Goal: Information Seeking & Learning: Check status

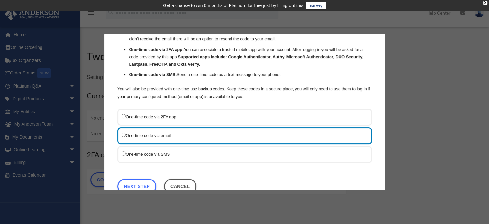
scroll to position [42, 0]
click at [138, 180] on link "Next Step" at bounding box center [136, 185] width 39 height 15
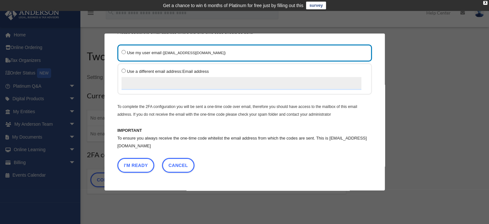
scroll to position [30, 0]
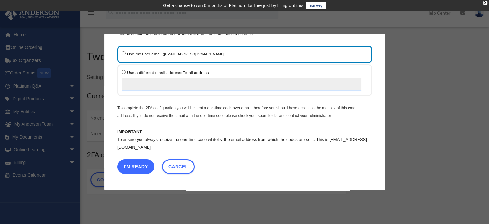
click at [140, 162] on button "I'm Ready" at bounding box center [135, 166] width 37 height 15
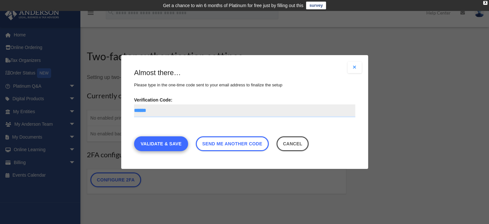
type input "******"
click at [169, 144] on link "Validate & Save" at bounding box center [161, 143] width 54 height 15
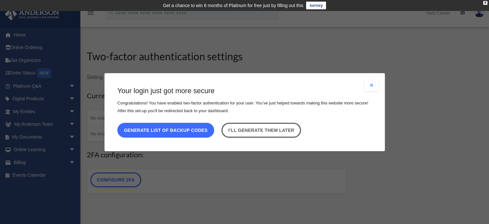
click at [175, 130] on button "Generate list of backup codes" at bounding box center [165, 129] width 97 height 15
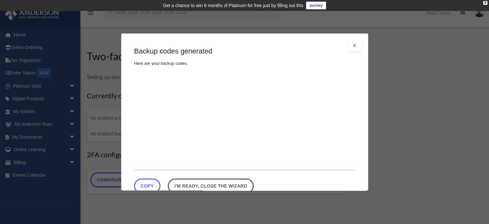
type textarea "**********"
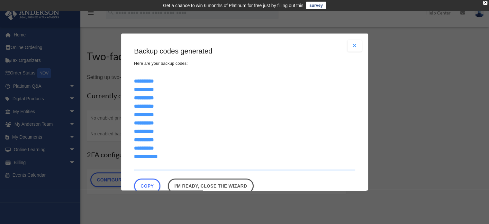
scroll to position [16, 0]
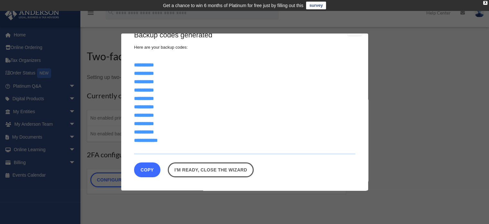
click at [153, 168] on button "Copy" at bounding box center [147, 169] width 26 height 15
drag, startPoint x: 163, startPoint y: 142, endPoint x: 130, endPoint y: 49, distance: 99.2
click at [130, 49] on div "Are you sure? Any unsaved changes will be lost! Yes No Choose the 2FA method Th…" at bounding box center [244, 111] width 247 height 157
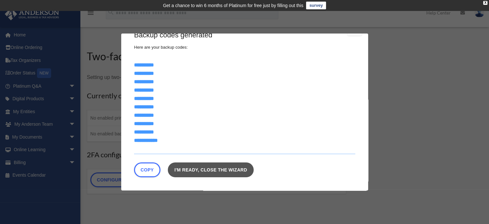
click at [194, 170] on link "I'm ready, close the wizard" at bounding box center [211, 169] width 86 height 15
click at [224, 171] on link "I'm ready, close the wizard" at bounding box center [211, 169] width 86 height 15
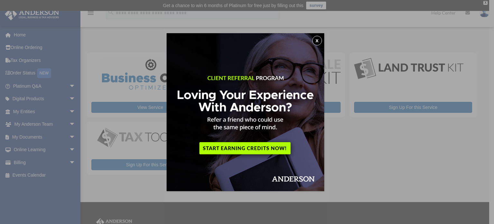
click at [317, 40] on button "x" at bounding box center [317, 41] width 10 height 10
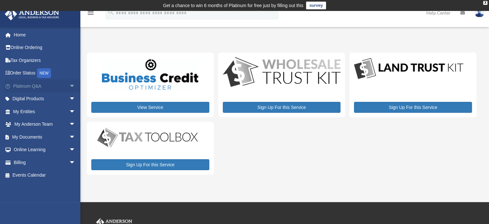
click at [38, 87] on link "Platinum Q&A arrow_drop_down" at bounding box center [45, 85] width 81 height 13
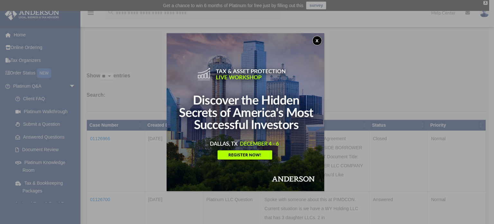
click at [321, 38] on button "x" at bounding box center [317, 41] width 10 height 10
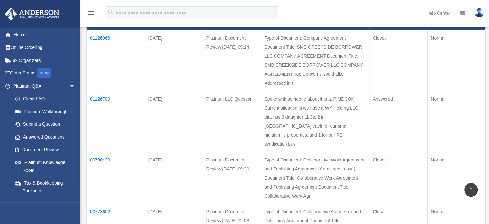
scroll to position [100, 0]
click at [97, 106] on td "01126700" at bounding box center [116, 121] width 58 height 61
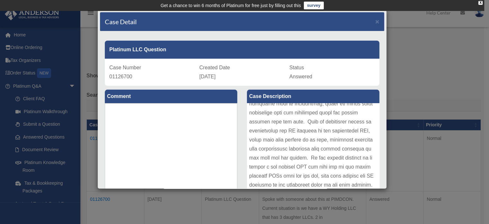
scroll to position [0, 0]
click at [375, 21] on span "×" at bounding box center [377, 21] width 4 height 7
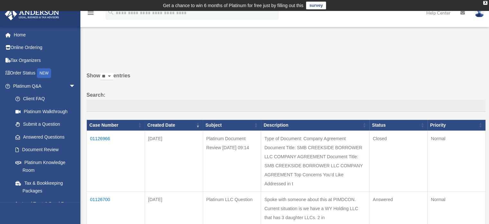
click at [103, 137] on td "01126966" at bounding box center [116, 160] width 58 height 61
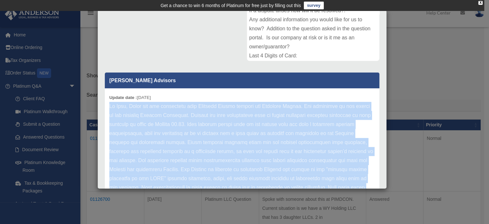
drag, startPoint x: 356, startPoint y: 179, endPoint x: 110, endPoint y: 106, distance: 257.0
click at [110, 106] on p at bounding box center [242, 196] width 266 height 189
copy p "Lo Ipsu, Dolor sit ame consectetu adip Elitsedd Eiusmo tempori utl Etdolore Mag…"
click at [253, 130] on p at bounding box center [242, 196] width 266 height 189
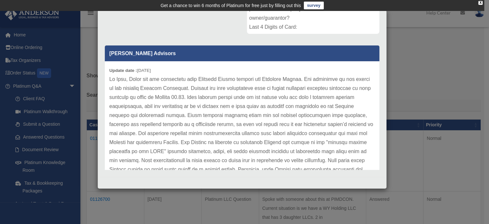
scroll to position [100, 0]
